Goal: Information Seeking & Learning: Understand process/instructions

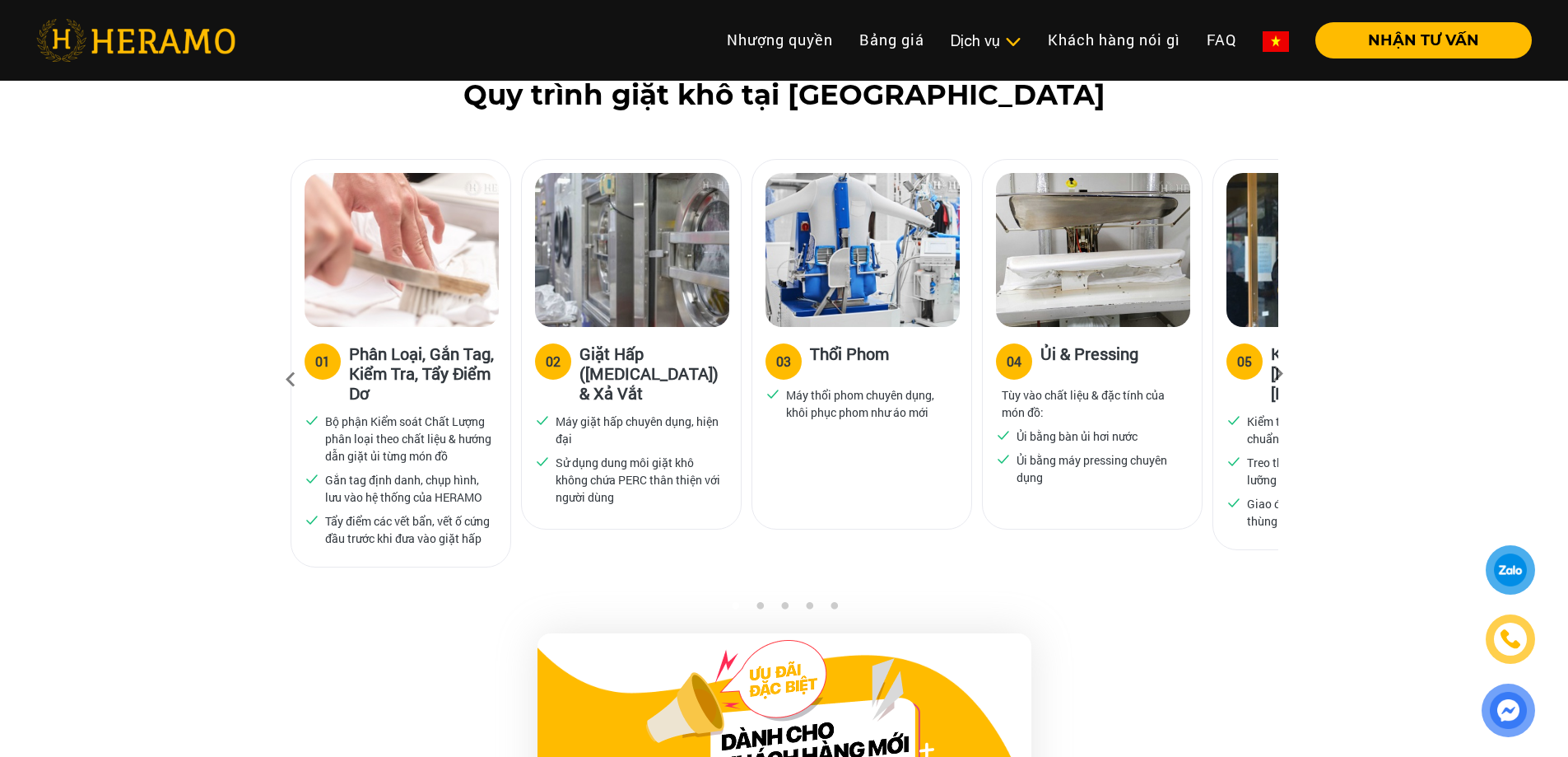
scroll to position [994, 0]
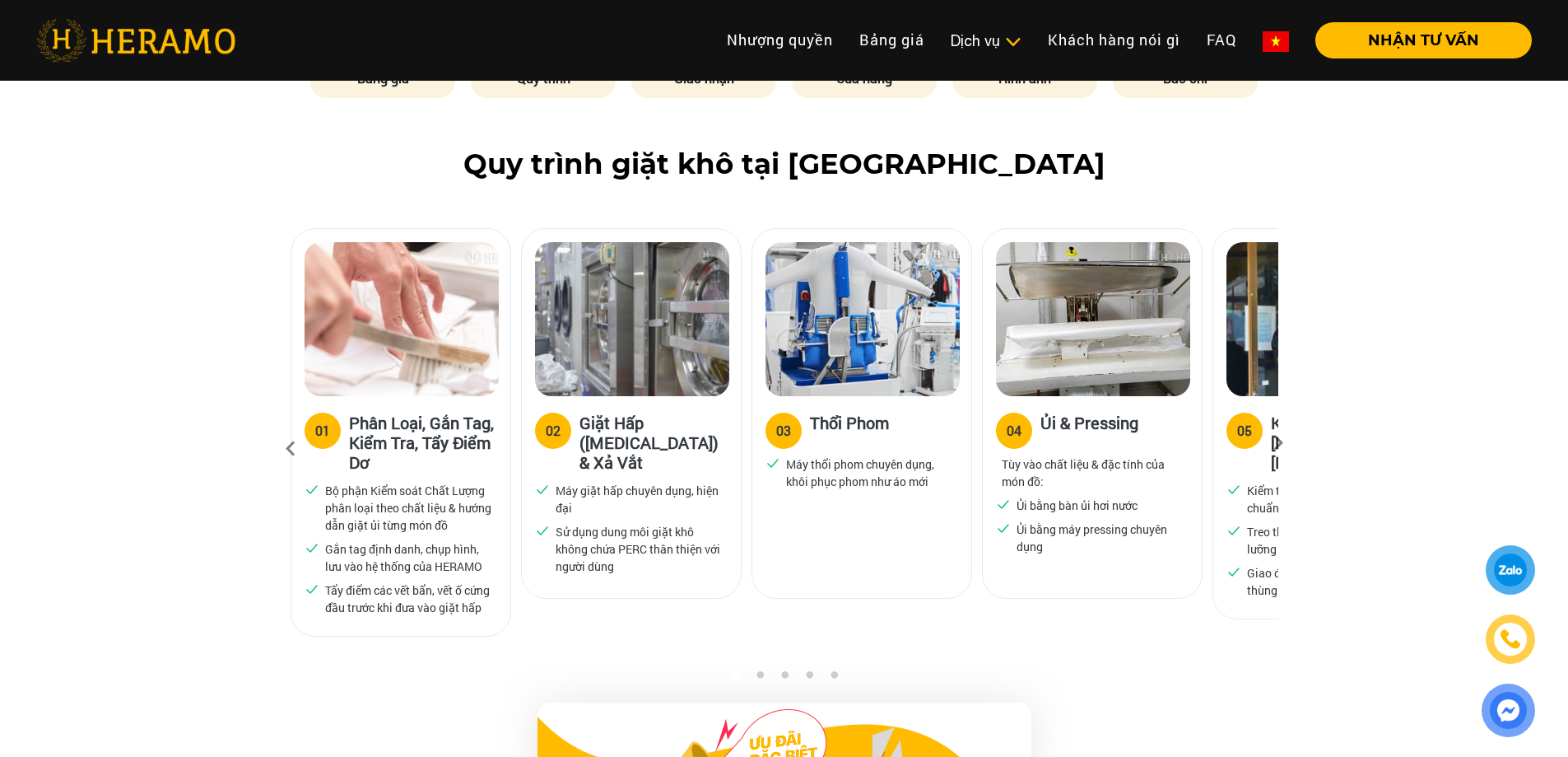
click at [1271, 443] on icon at bounding box center [1279, 448] width 30 height 11
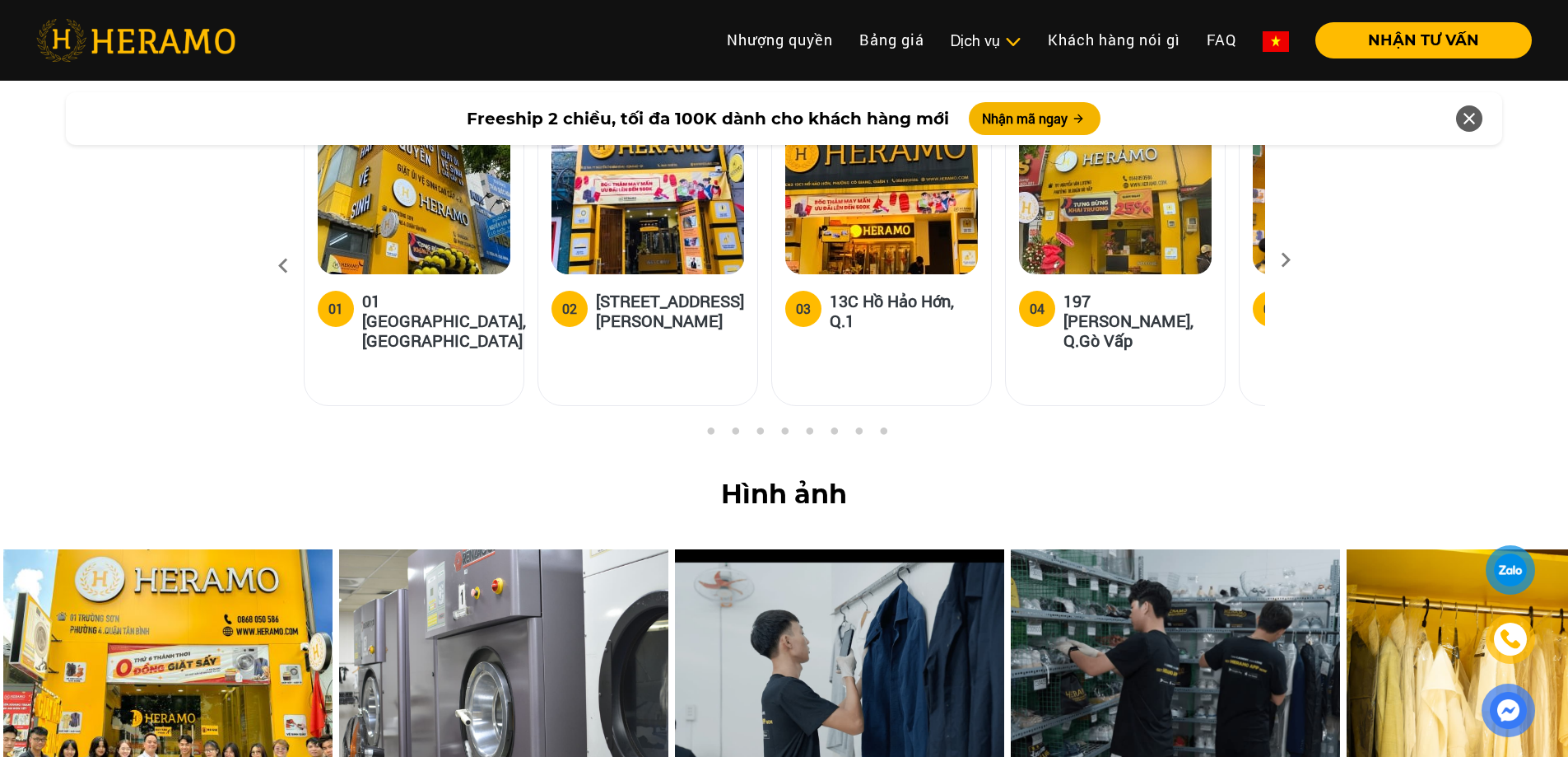
scroll to position [6226, 0]
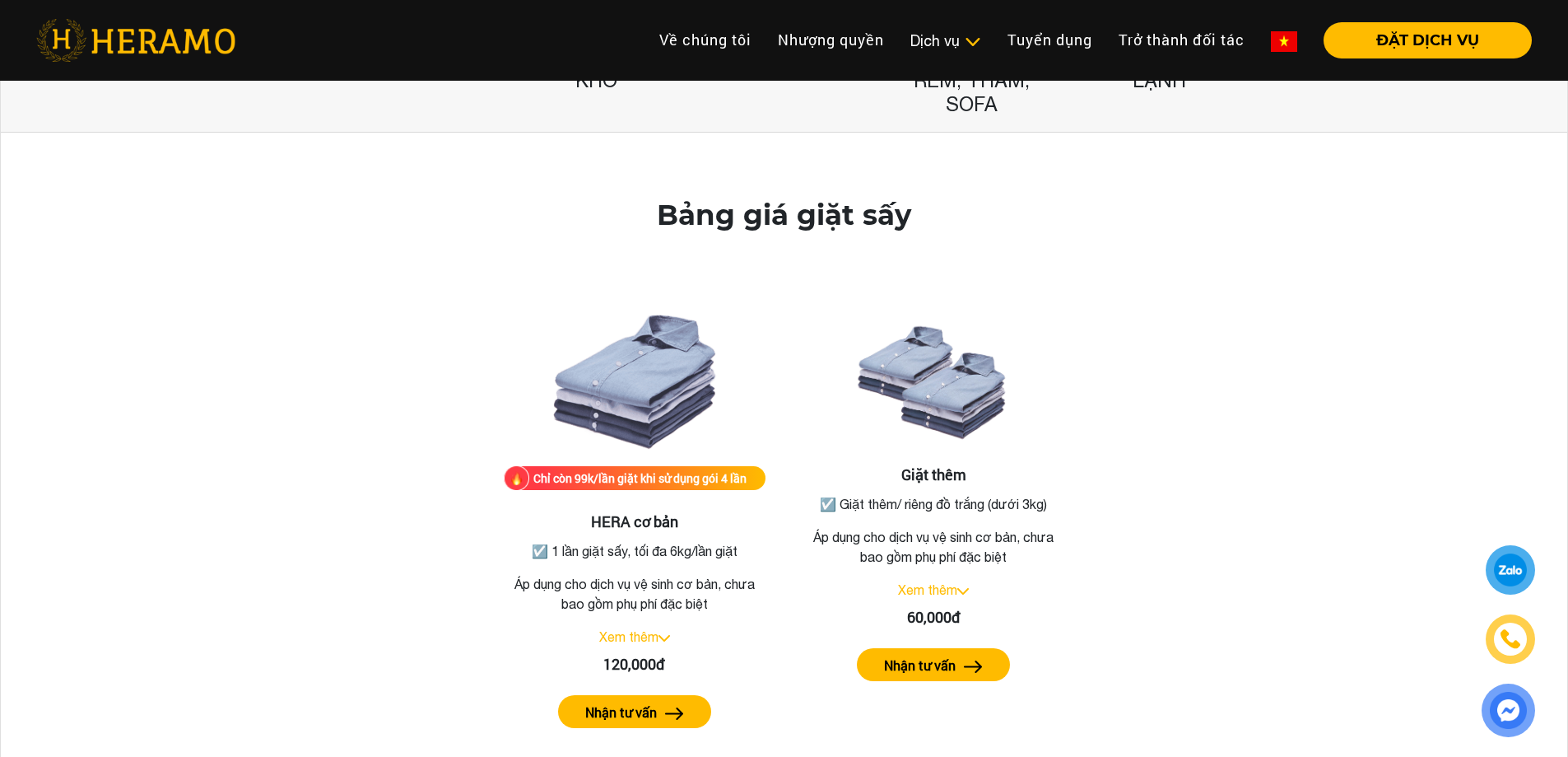
scroll to position [440, 0]
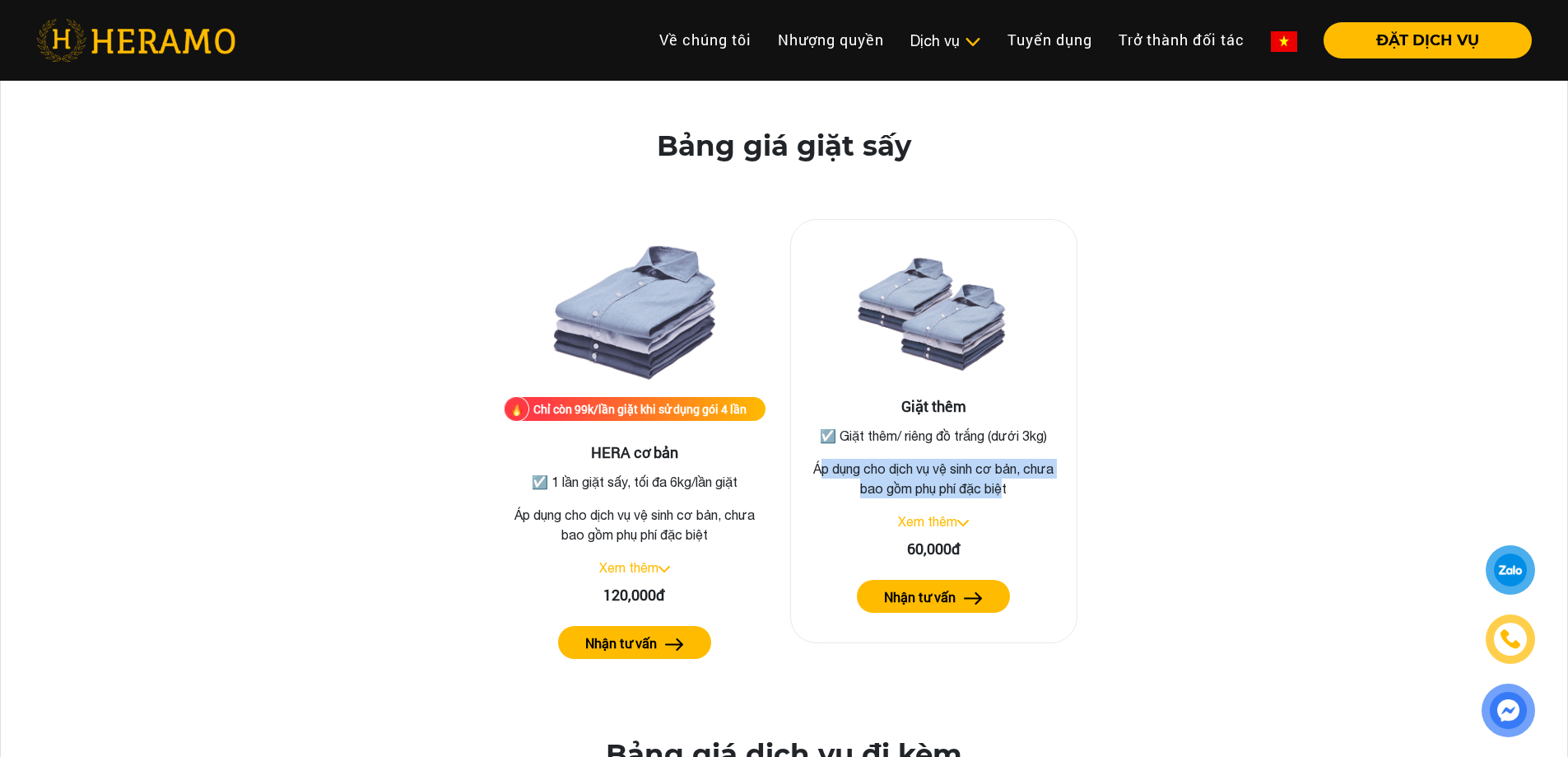
drag, startPoint x: 813, startPoint y: 469, endPoint x: 1005, endPoint y: 486, distance: 192.8
click at [765, 505] on p "Áp dụng cho dịch vụ vệ sinh cơ bản, chưa bao gồm phụ phí đặc biệt" at bounding box center [635, 524] width 262 height 40
click at [953, 522] on link "Xem thêm" at bounding box center [927, 521] width 59 height 15
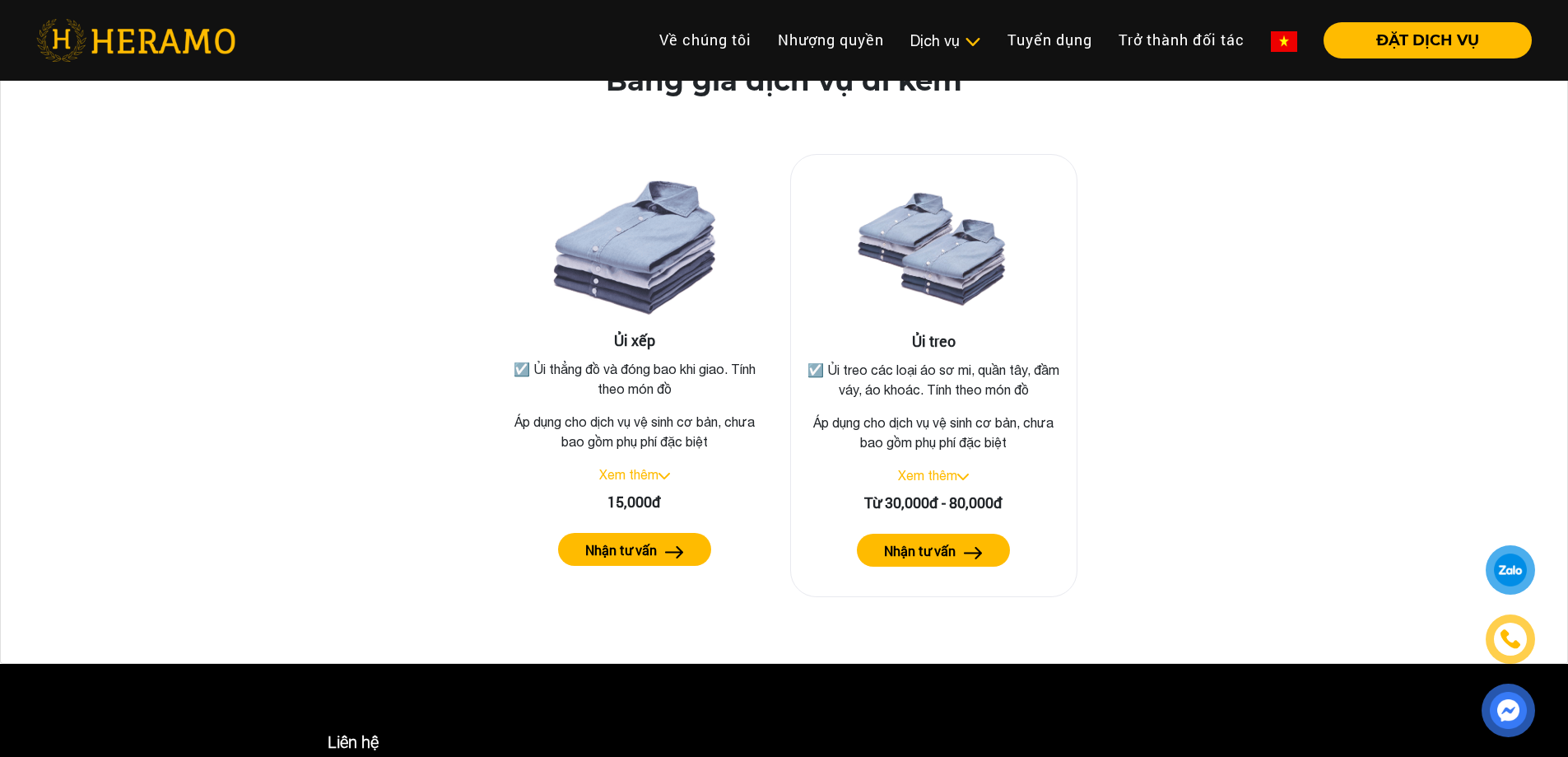
scroll to position [1181, 0]
